Goal: Task Accomplishment & Management: Complete application form

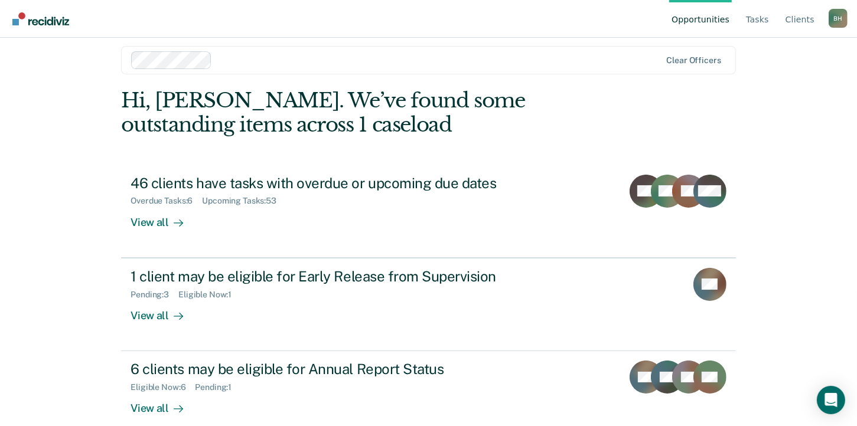
scroll to position [28, 0]
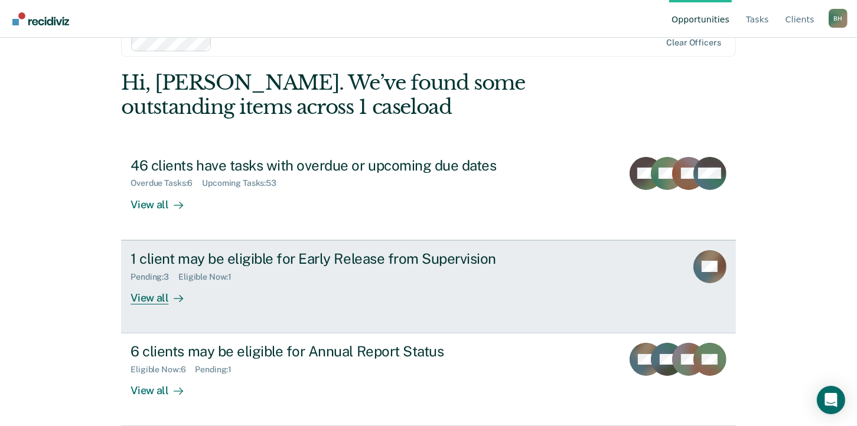
click at [155, 298] on div "View all" at bounding box center [163, 293] width 66 height 23
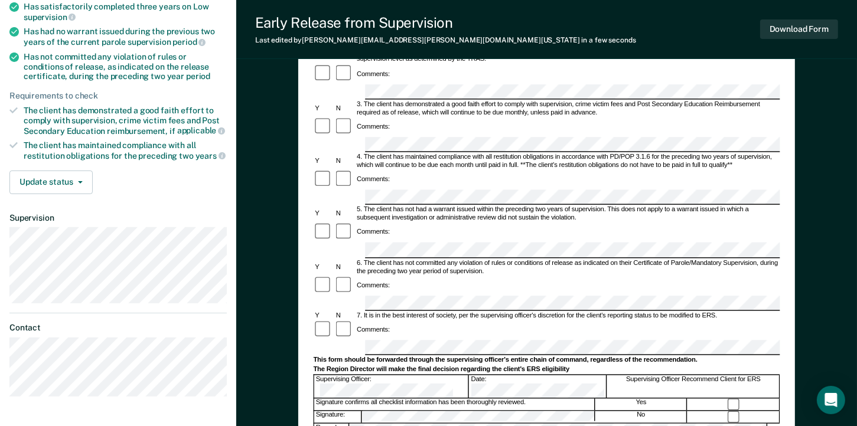
scroll to position [236, 0]
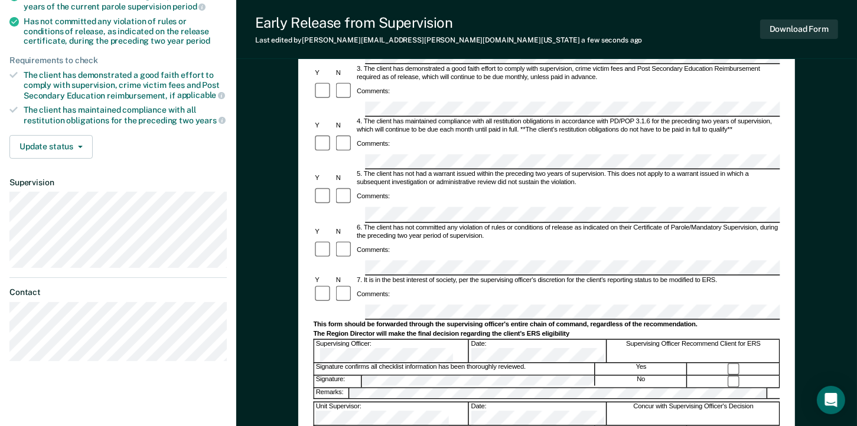
click at [372, 207] on form "Early Release from Supervision (ERS) Checklist, Recommendation, and Determinati…" at bounding box center [547, 268] width 466 height 782
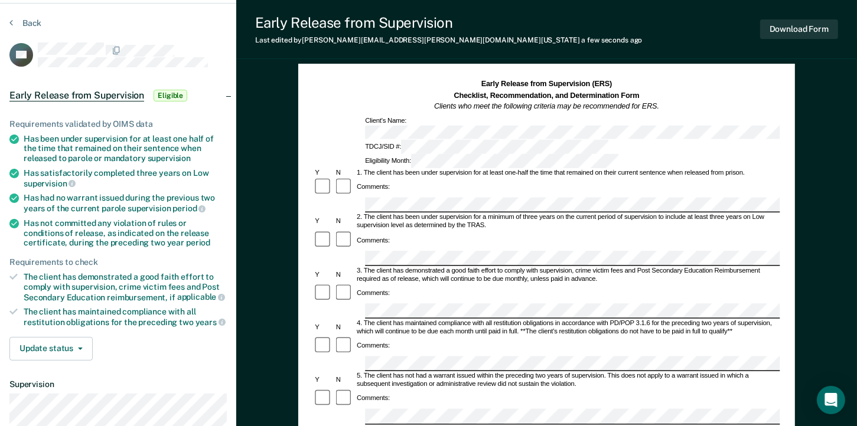
scroll to position [0, 0]
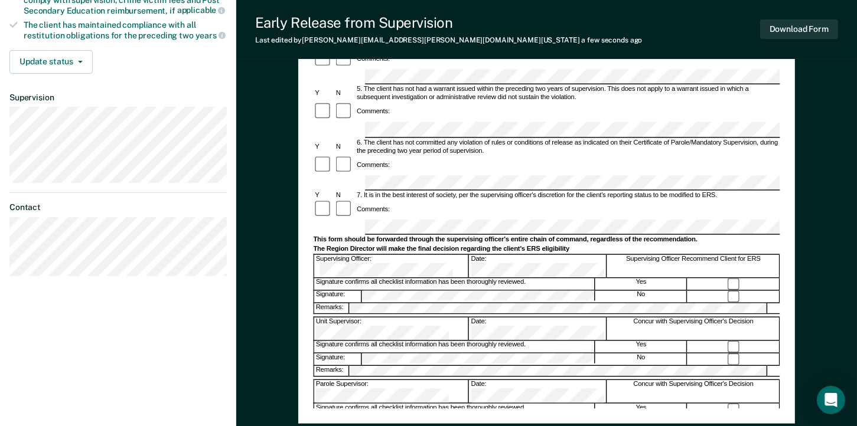
scroll to position [411, 0]
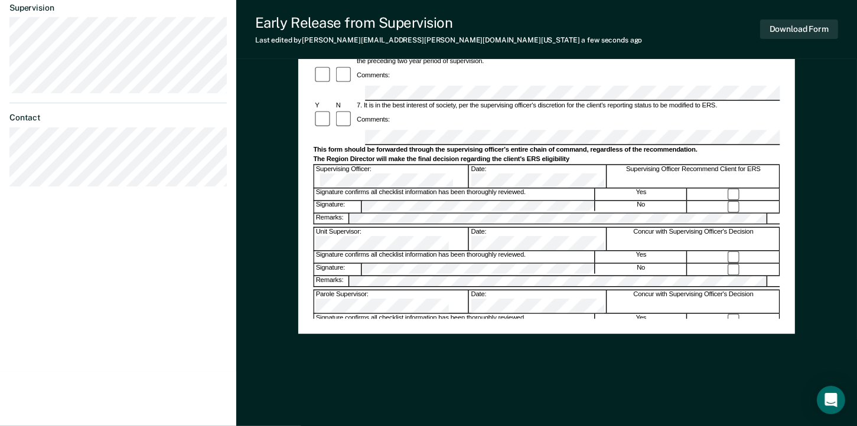
drag, startPoint x: 479, startPoint y: 113, endPoint x: 592, endPoint y: 298, distance: 217.0
click at [592, 298] on form "Early Release from Supervision (ERS) Checklist, Recommendation, and Determinati…" at bounding box center [547, 93] width 466 height 782
click at [723, 314] on div "Early Release from Supervision (ERS) Checklist, Recommendation, and Determinati…" at bounding box center [547, 10] width 466 height 617
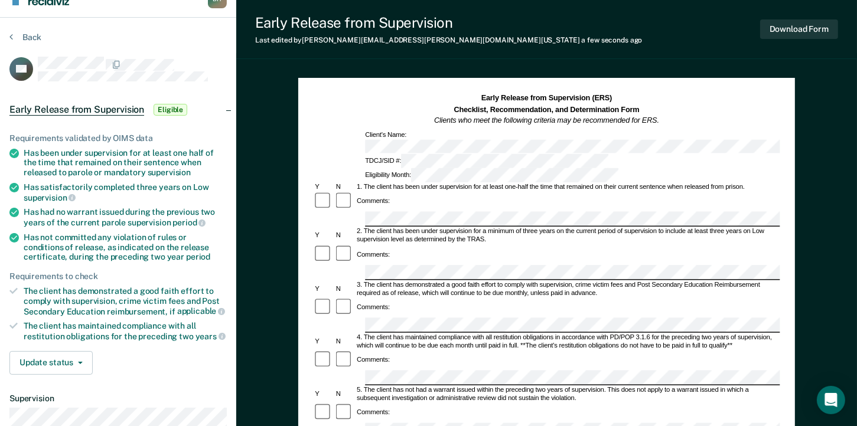
scroll to position [0, 0]
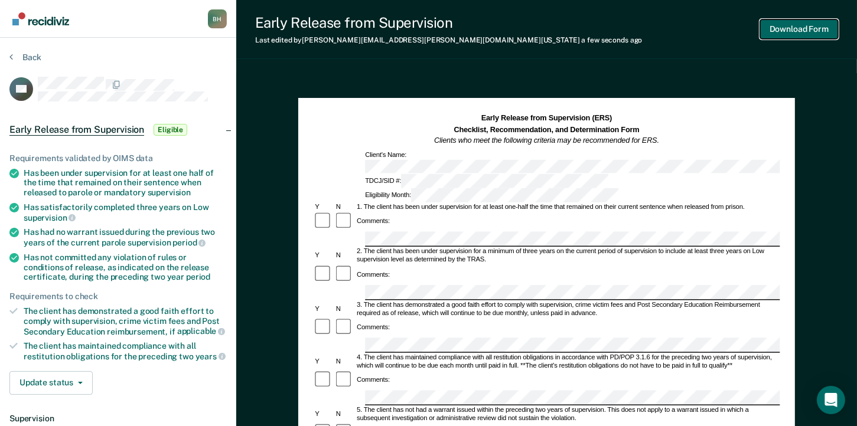
click at [804, 31] on button "Download Form" at bounding box center [799, 28] width 78 height 19
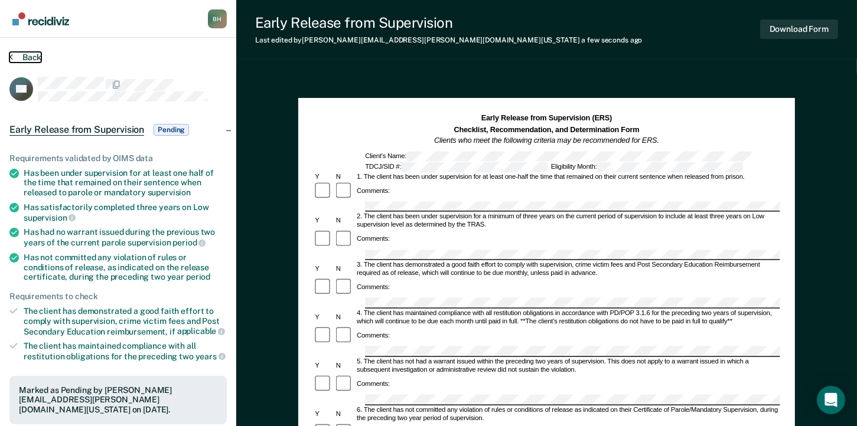
click at [10, 56] on icon at bounding box center [11, 56] width 4 height 9
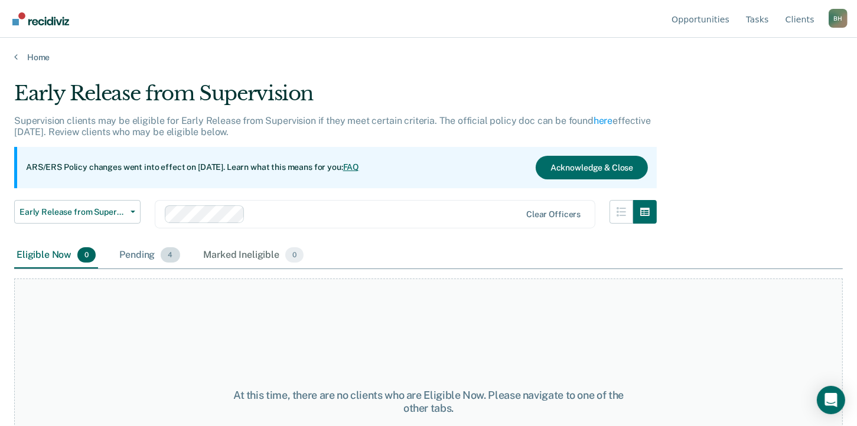
click at [148, 254] on div "Pending 4" at bounding box center [149, 256] width 65 height 26
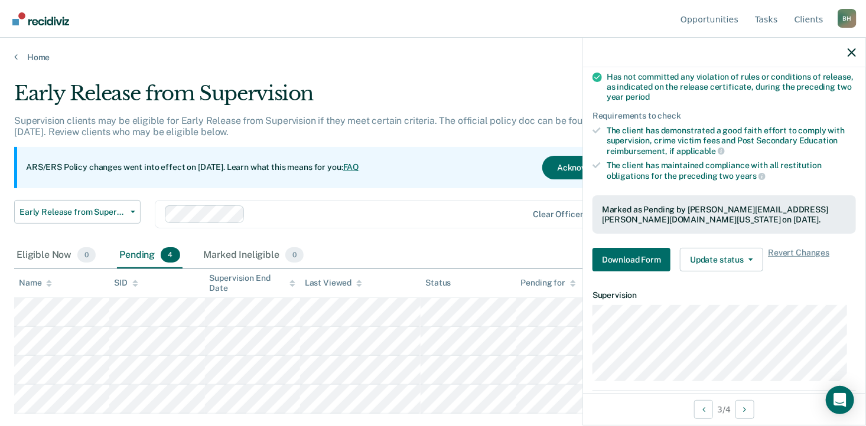
scroll to position [177, 0]
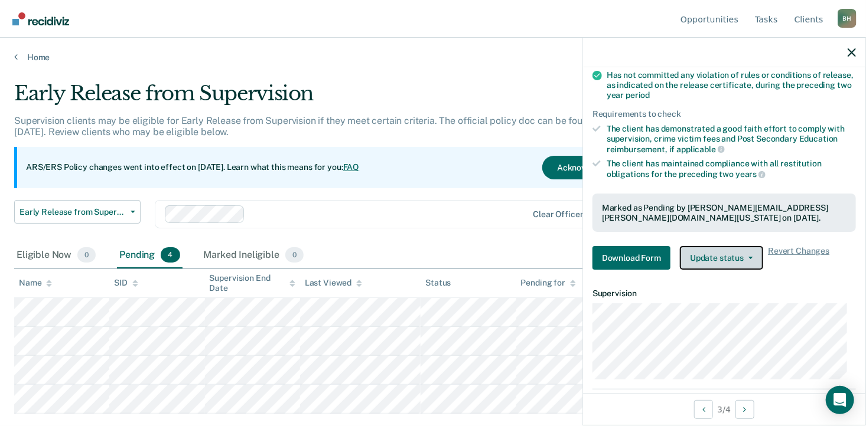
click at [749, 253] on button "Update status" at bounding box center [721, 258] width 83 height 24
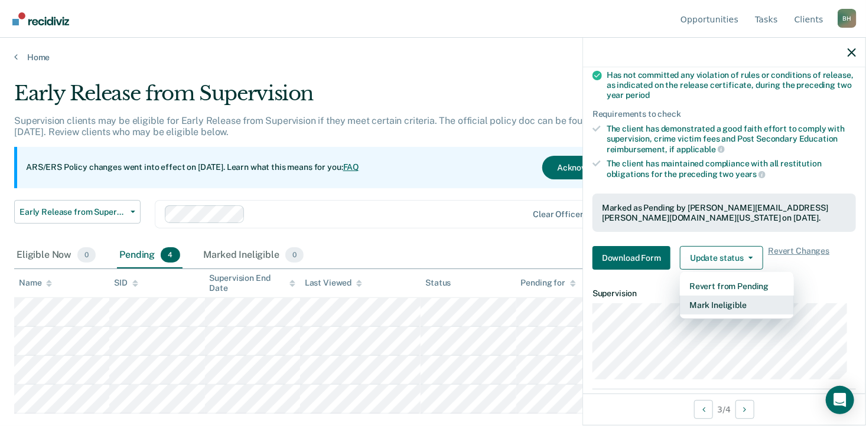
click at [727, 299] on button "Mark Ineligible" at bounding box center [737, 305] width 114 height 19
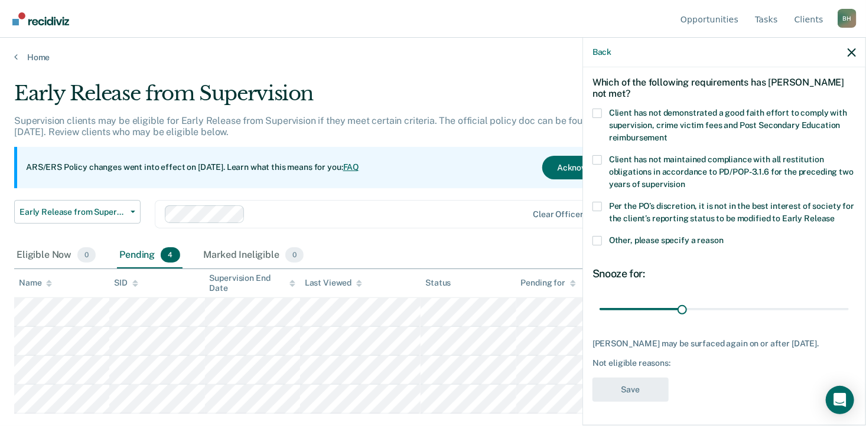
scroll to position [57, 0]
click at [498, 244] on div "Eligible Now 0 Pending 4 Marked Ineligible 0" at bounding box center [432, 256] width 837 height 27
click at [852, 55] on icon "button" at bounding box center [851, 52] width 8 height 8
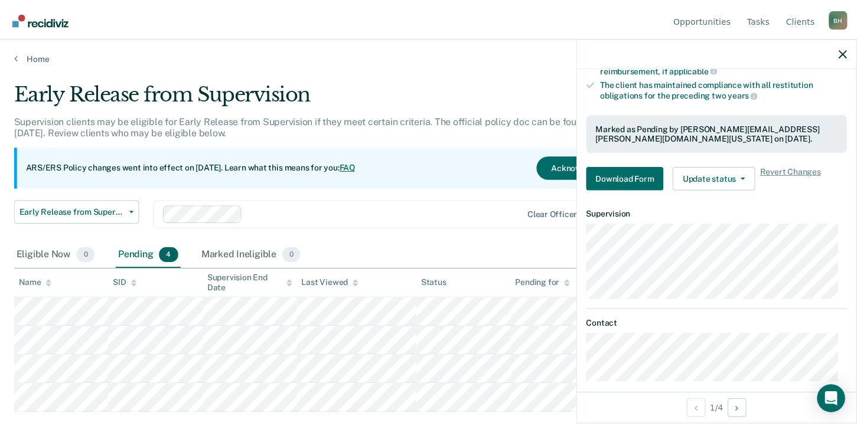
scroll to position [266, 0]
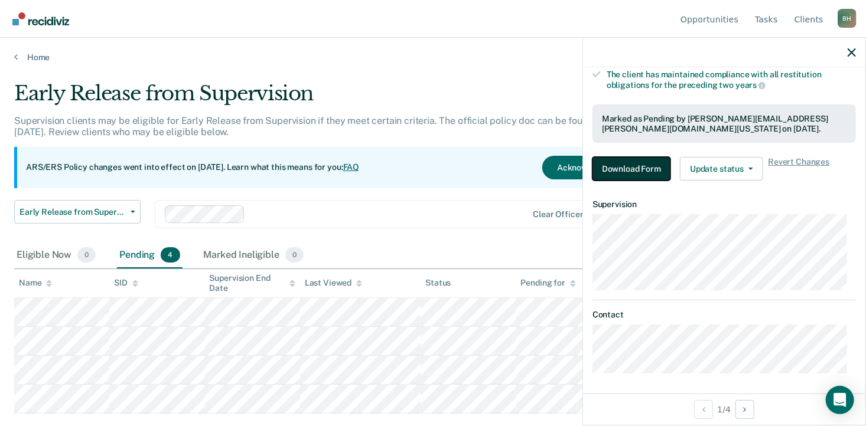
click at [647, 166] on button "Download Form" at bounding box center [631, 169] width 78 height 24
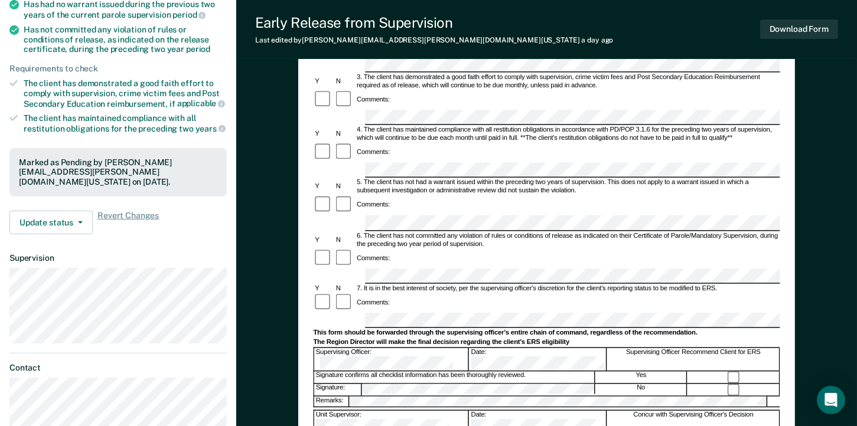
scroll to position [236, 0]
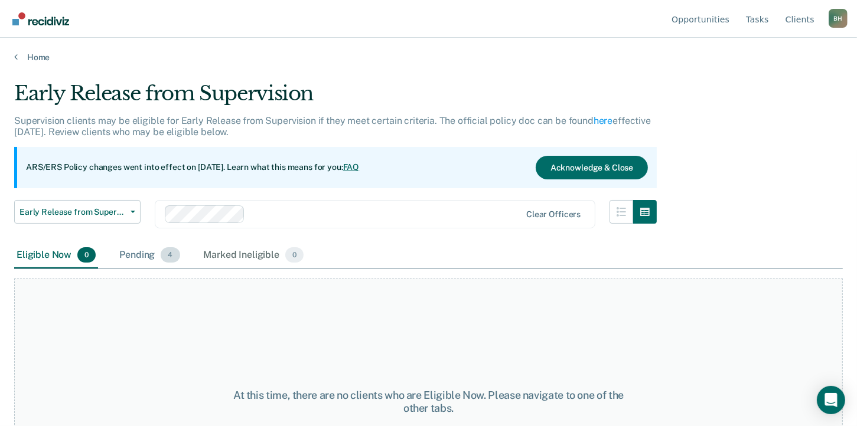
click at [168, 257] on span "4" at bounding box center [170, 254] width 19 height 15
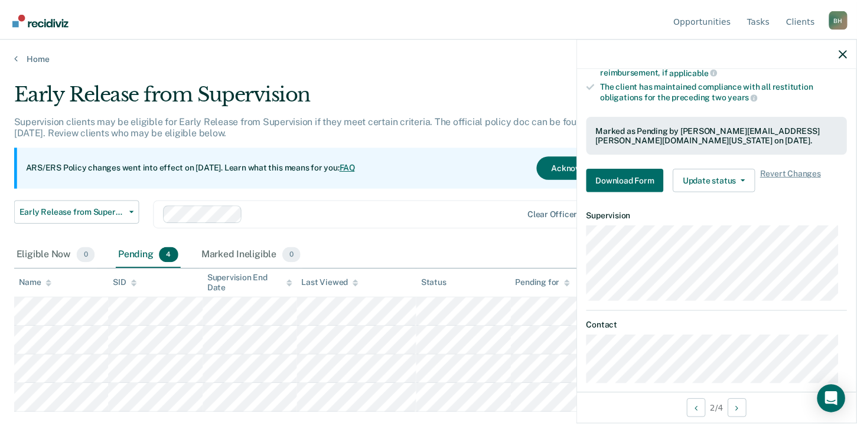
scroll to position [266, 0]
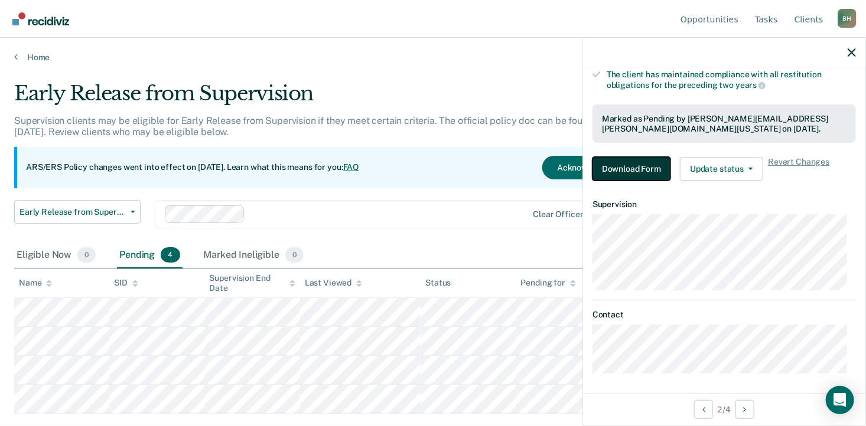
click at [646, 165] on button "Download Form" at bounding box center [631, 169] width 78 height 24
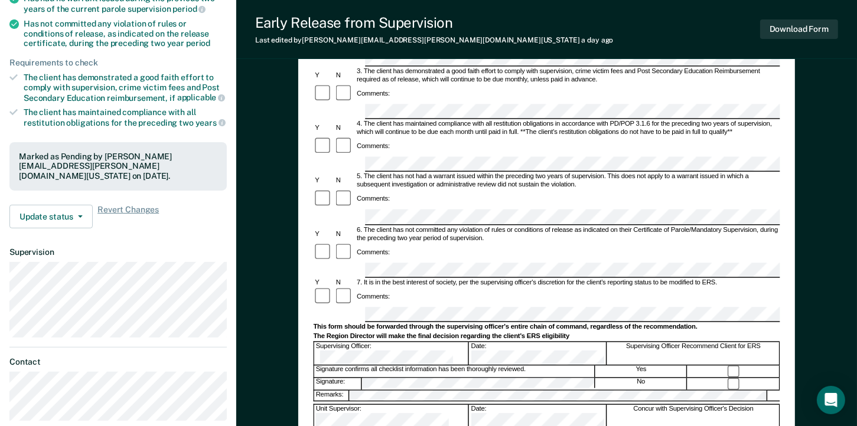
scroll to position [236, 0]
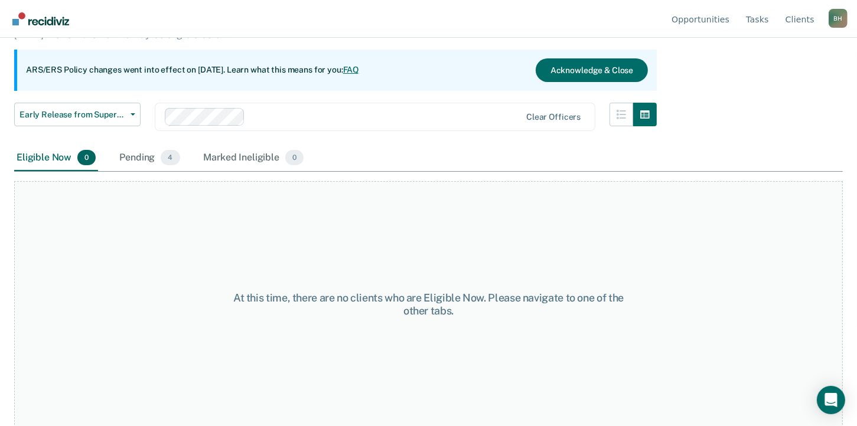
scroll to position [98, 0]
click at [171, 159] on span "4" at bounding box center [170, 156] width 19 height 15
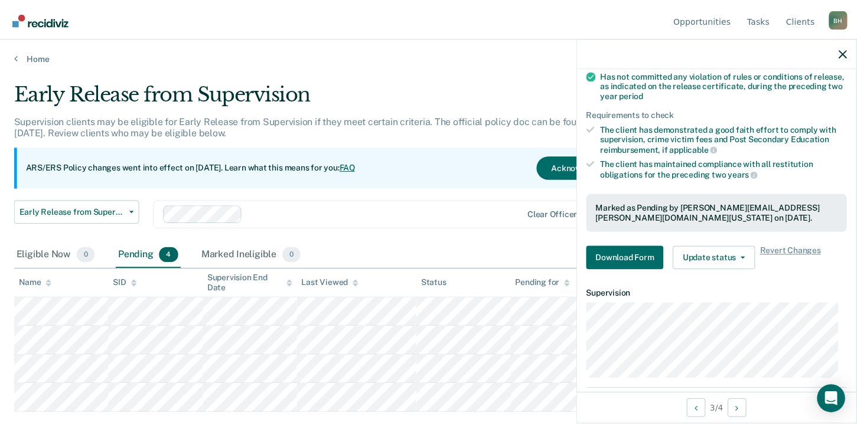
scroll to position [89, 0]
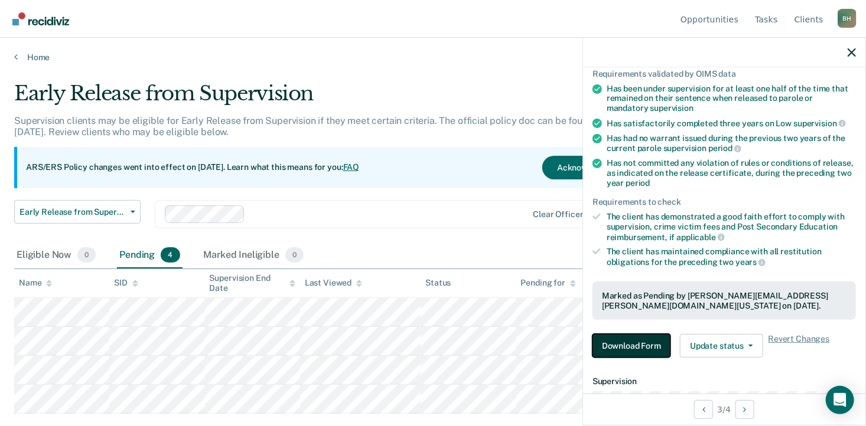
click at [644, 347] on button "Download Form" at bounding box center [631, 346] width 78 height 24
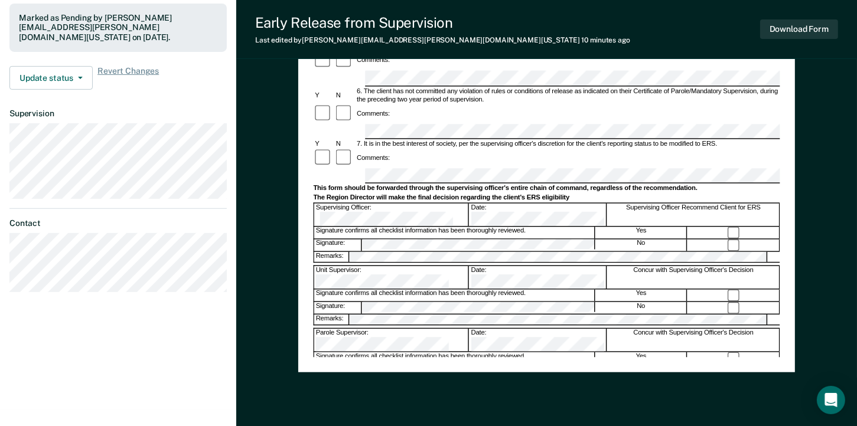
scroll to position [352, 0]
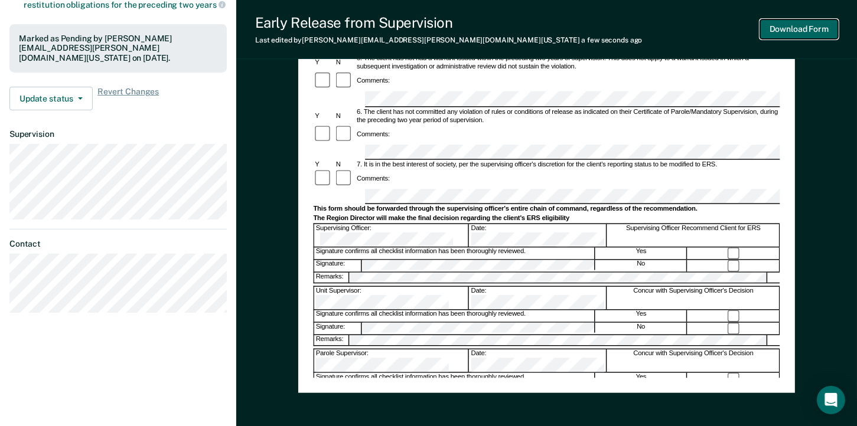
click at [798, 27] on button "Download Form" at bounding box center [799, 28] width 78 height 19
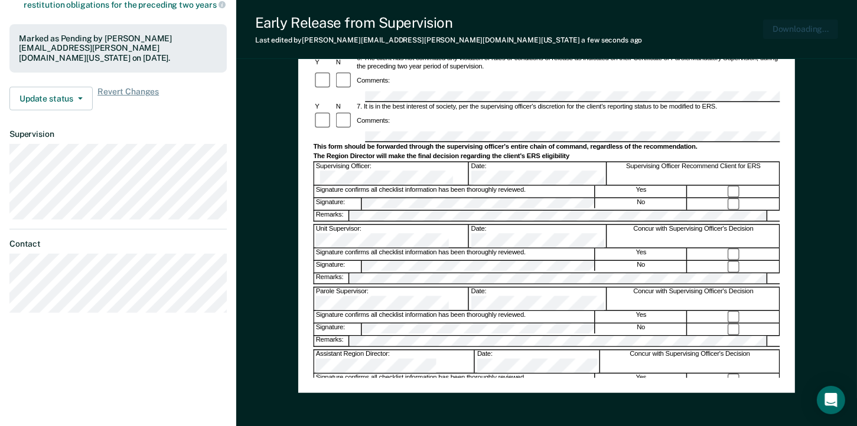
scroll to position [0, 0]
click at [572, 36] on div "Early Release from Supervision Last edited by [PERSON_NAME][EMAIL_ADDRESS][PERS…" at bounding box center [546, 29] width 621 height 59
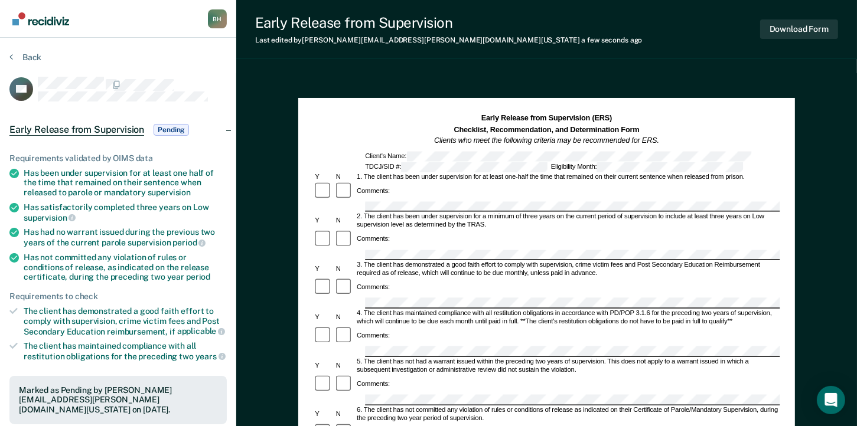
click at [164, 126] on span "Pending" at bounding box center [171, 130] width 35 height 12
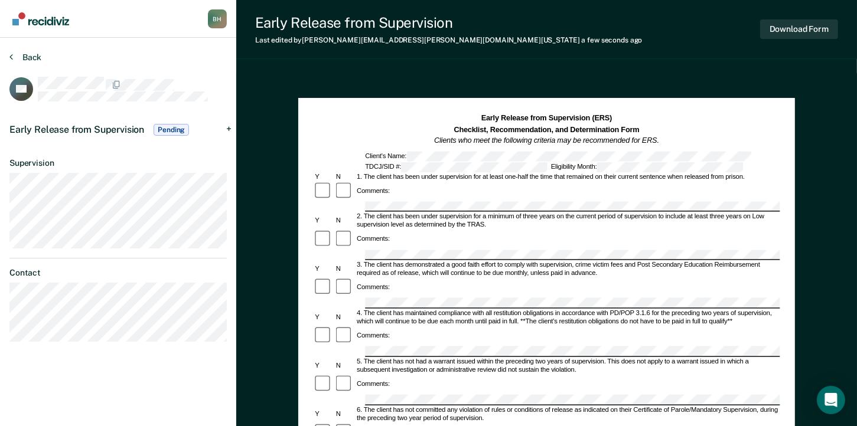
click at [9, 56] on section "Back DP Early Release from Supervision Pending Requirements validated by OIMS d…" at bounding box center [118, 202] width 236 height 328
click at [26, 57] on button "Back" at bounding box center [25, 57] width 32 height 11
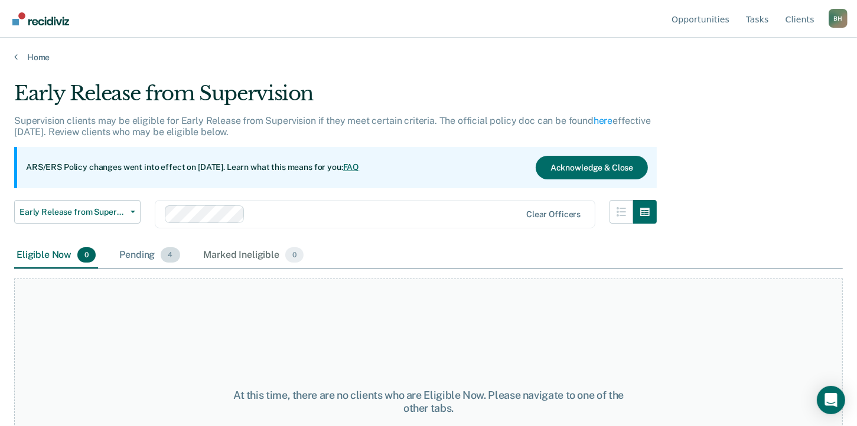
click at [149, 254] on div "Pending 4" at bounding box center [149, 256] width 65 height 26
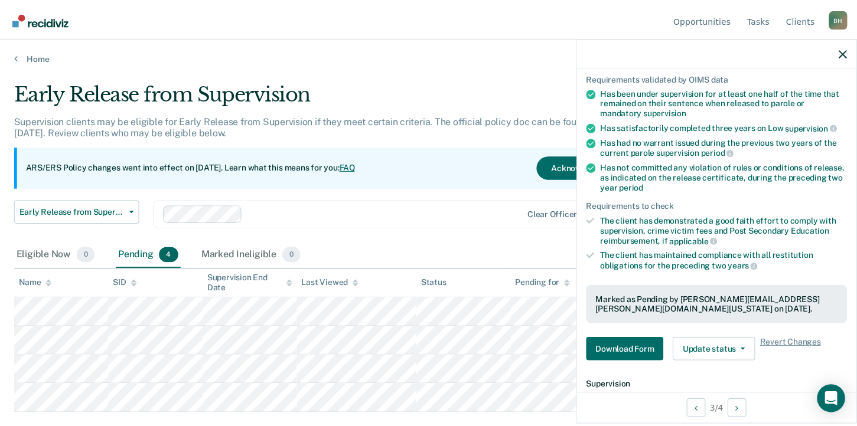
scroll to position [236, 0]
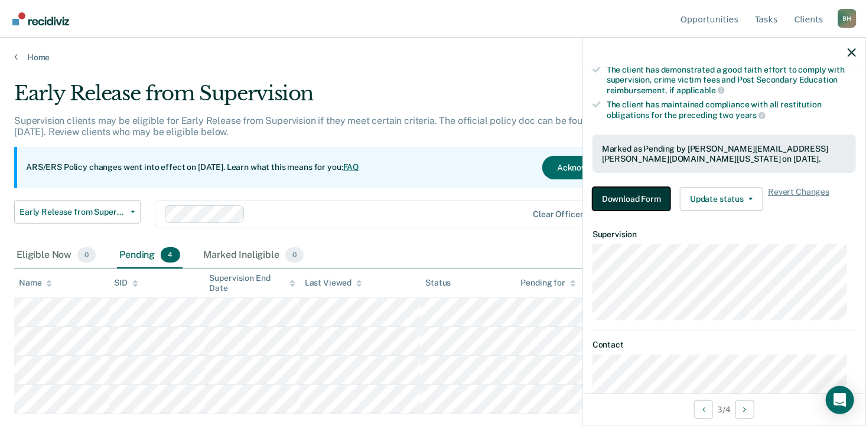
click at [645, 194] on button "Download Form" at bounding box center [631, 199] width 78 height 24
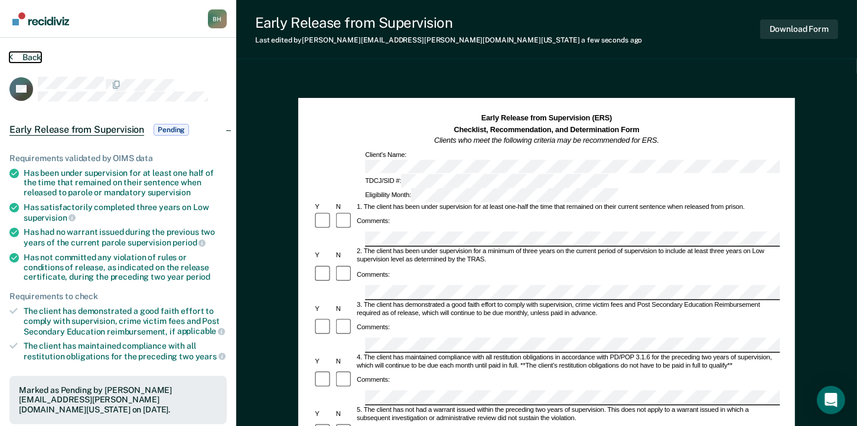
click at [29, 55] on button "Back" at bounding box center [25, 57] width 32 height 11
